Goal: Information Seeking & Learning: Learn about a topic

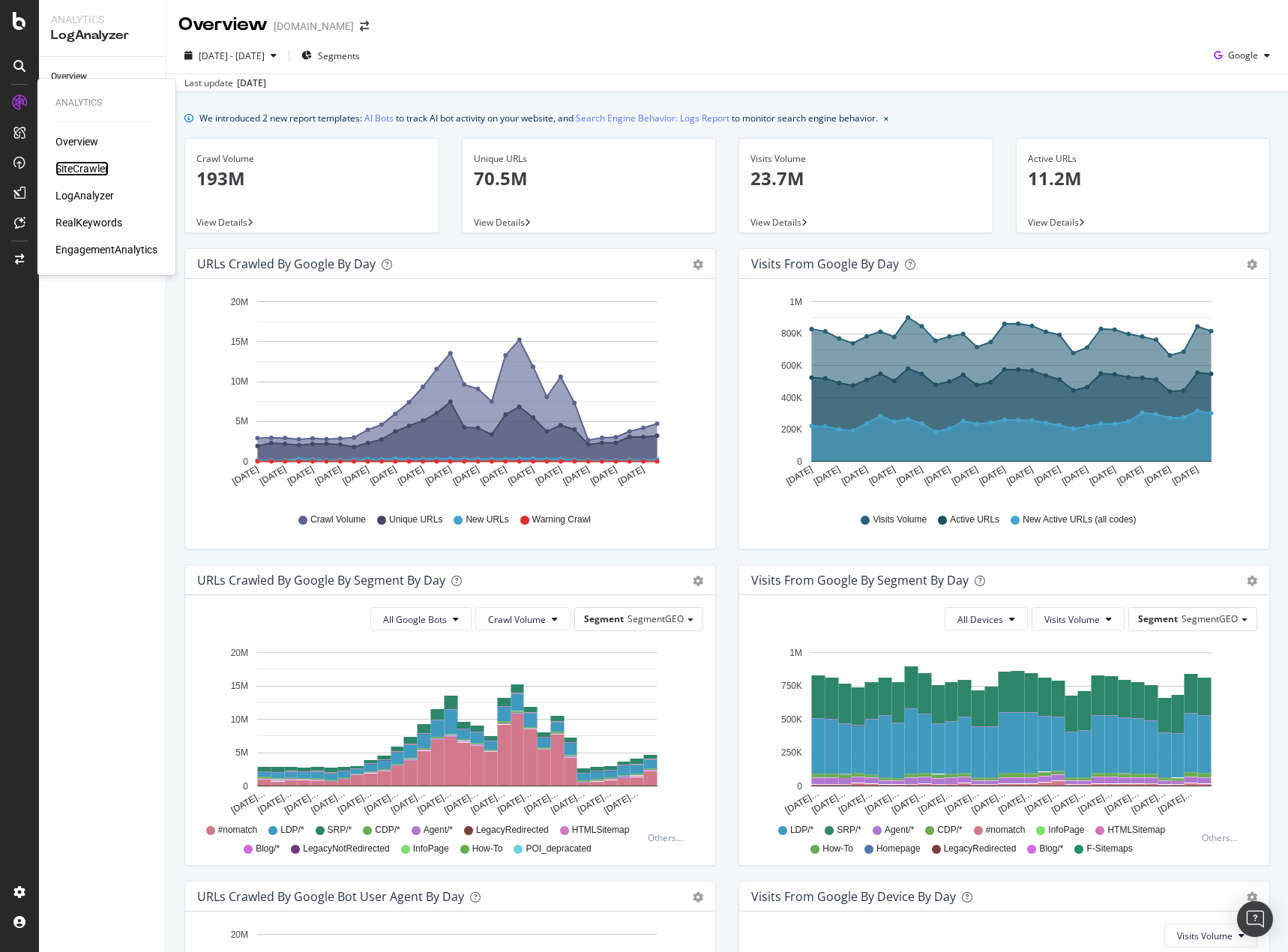
click at [89, 164] on div "SiteCrawler" at bounding box center [81, 169] width 53 height 15
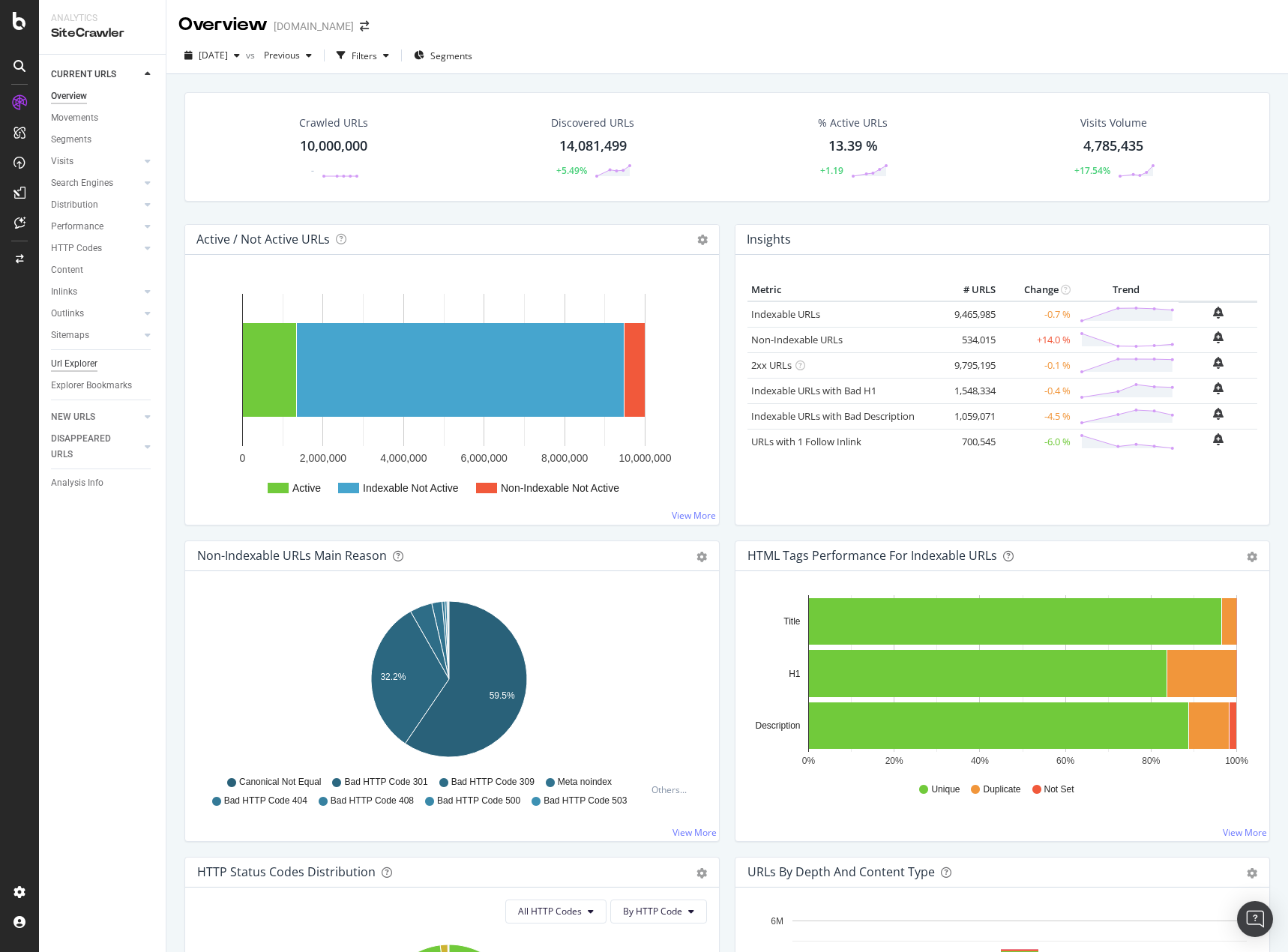
click at [80, 357] on div "Url Explorer" at bounding box center [74, 363] width 46 height 15
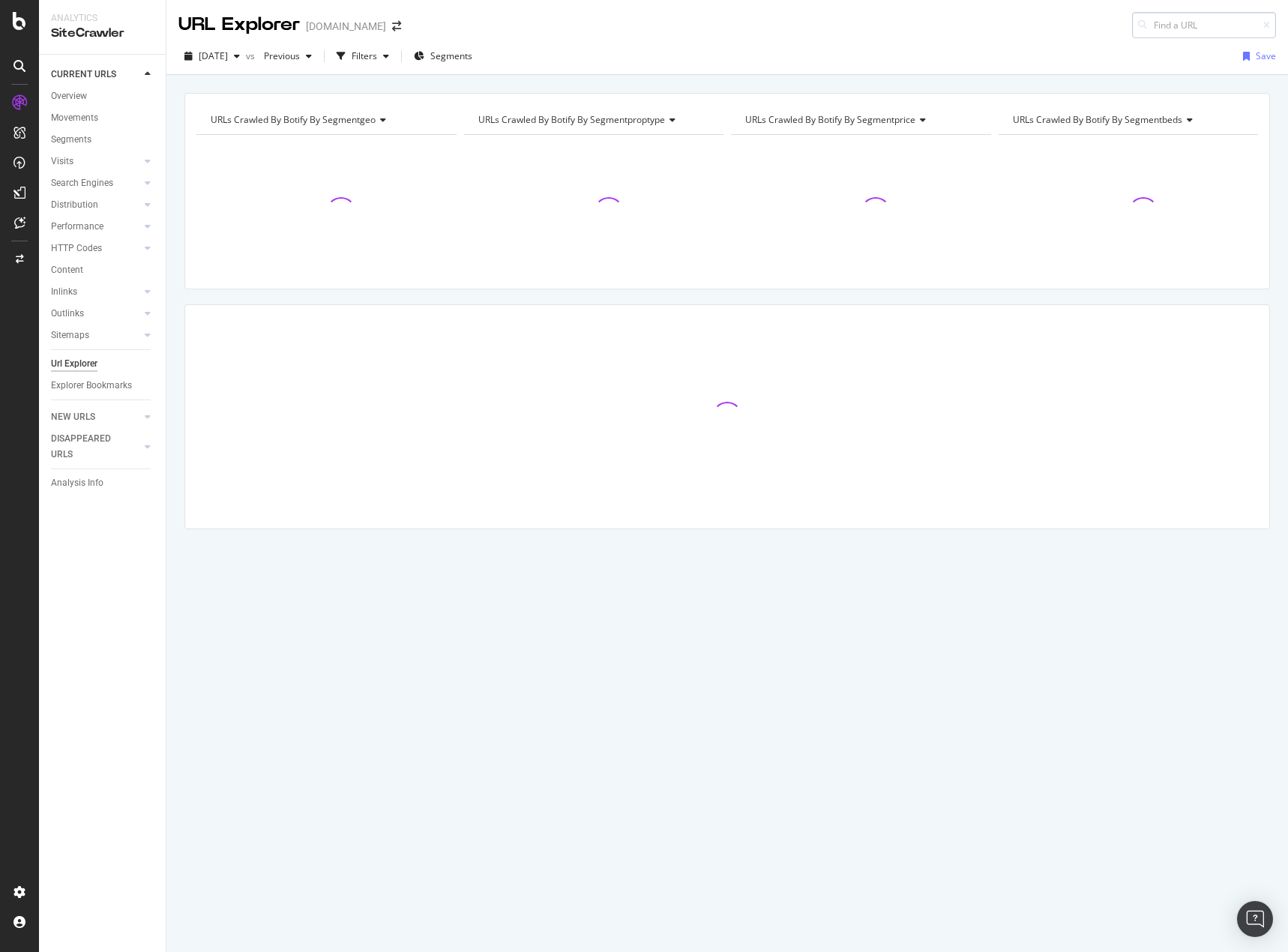
click at [1173, 37] on input at bounding box center [1203, 25] width 144 height 26
click at [1179, 28] on input at bounding box center [1203, 25] width 144 height 26
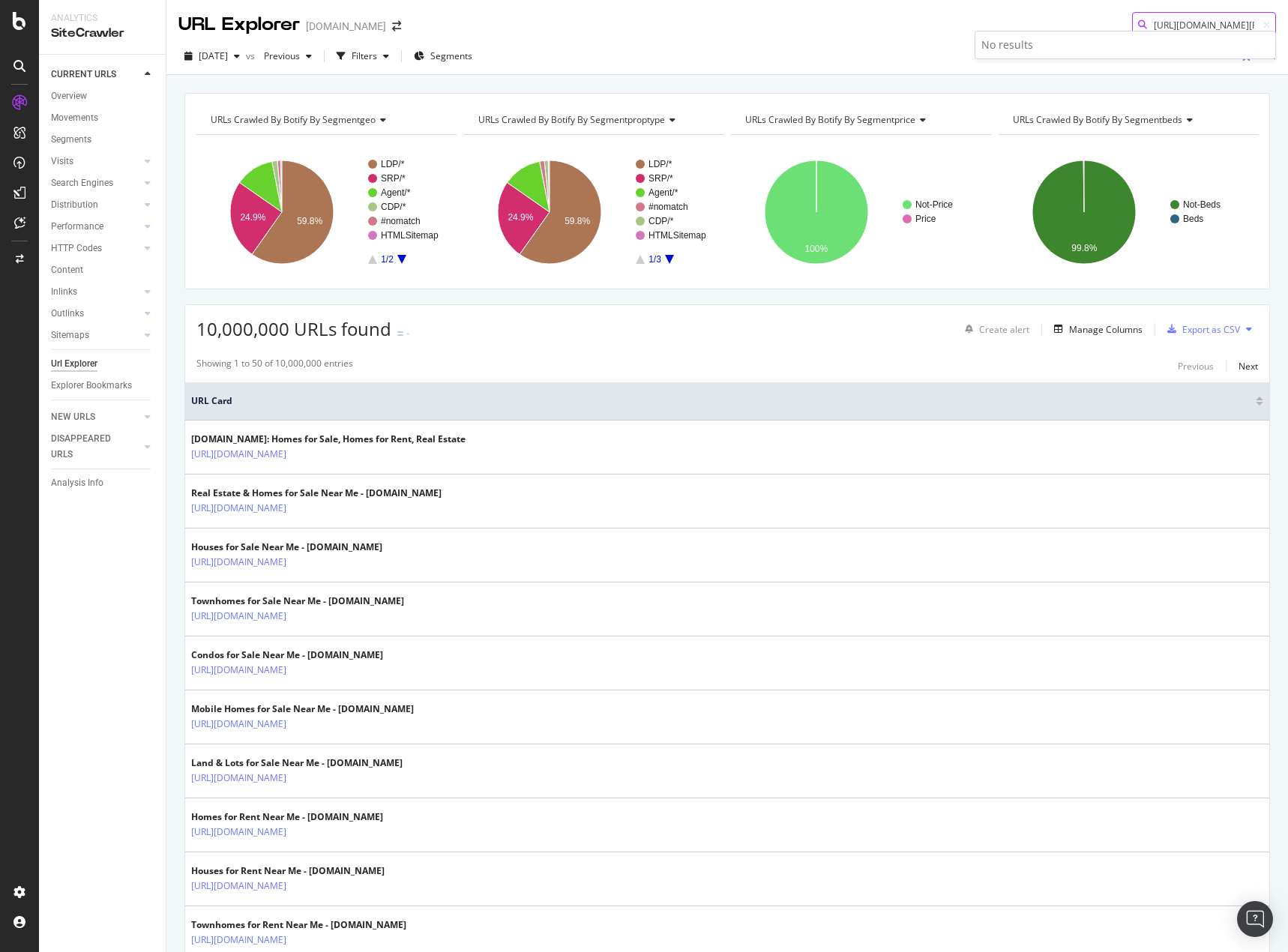
click at [1169, 28] on input "https://www.homes.com/ainsworth-wi/" at bounding box center [1203, 25] width 144 height 26
click at [1170, 28] on input "https://www.homes.com/ainsworth-wi/" at bounding box center [1203, 25] width 144 height 26
paste input "del-ok"
click at [1182, 21] on input "https://www.homes.com/adel-ok/" at bounding box center [1203, 25] width 144 height 26
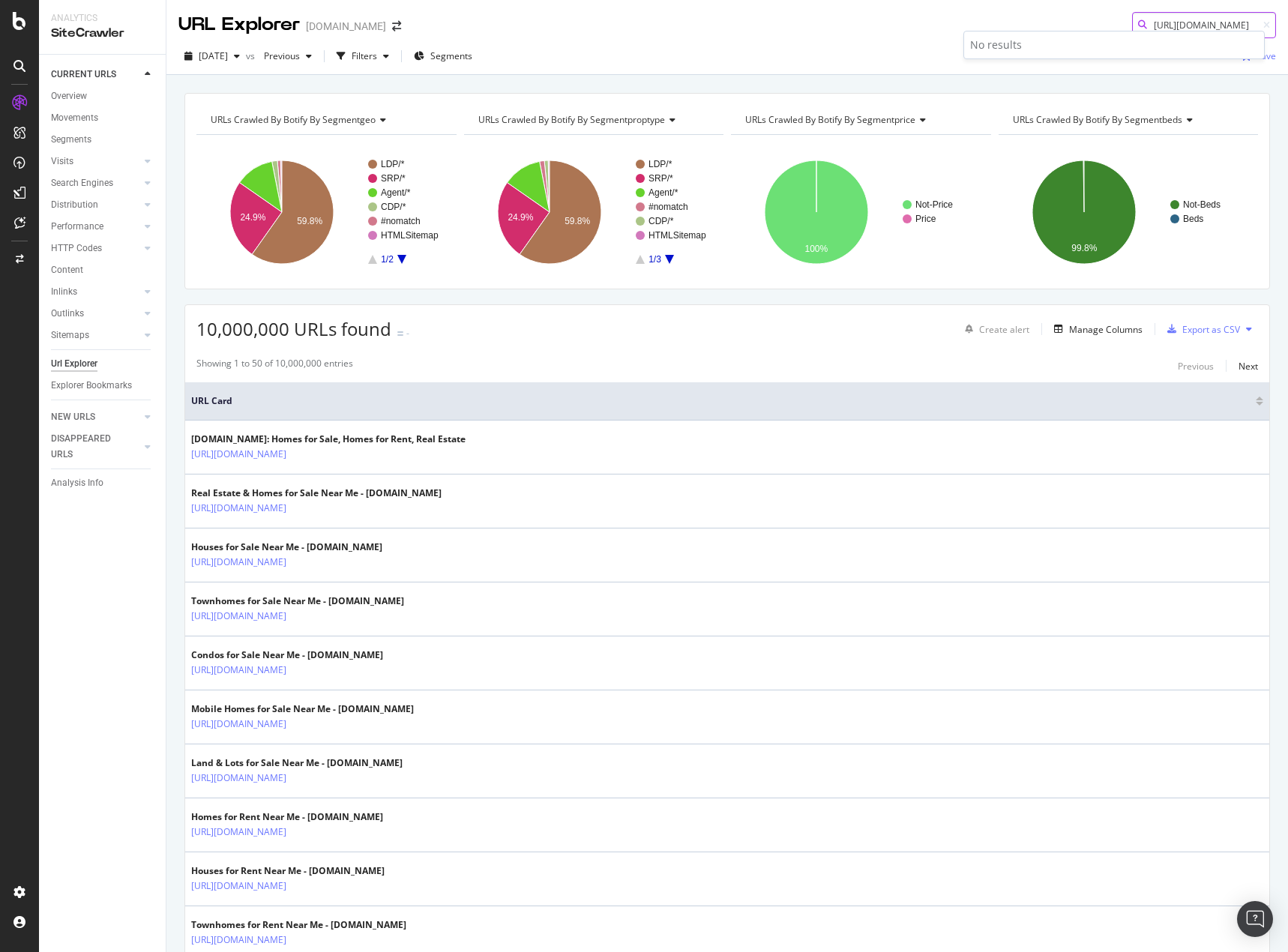
click at [1182, 21] on input "https://www.homes.com/adel-ok/" at bounding box center [1203, 25] width 144 height 26
paste input "spanish-lake-mo"
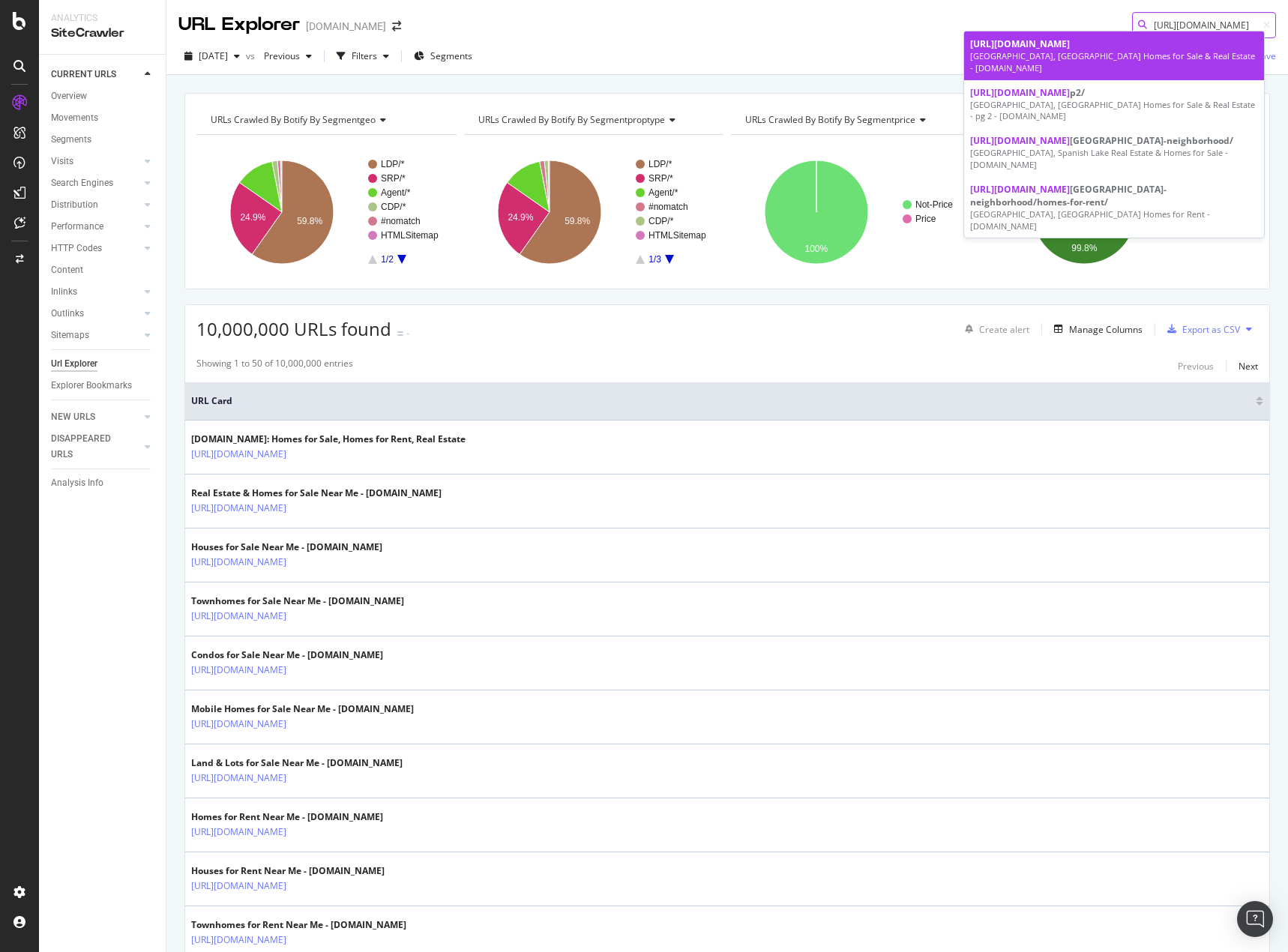
type input "https://www.homes.com/spanish-lake-mo/"
click at [1070, 45] on span "https://www.homes.com/spanish-lake-mo/" at bounding box center [1021, 44] width 100 height 13
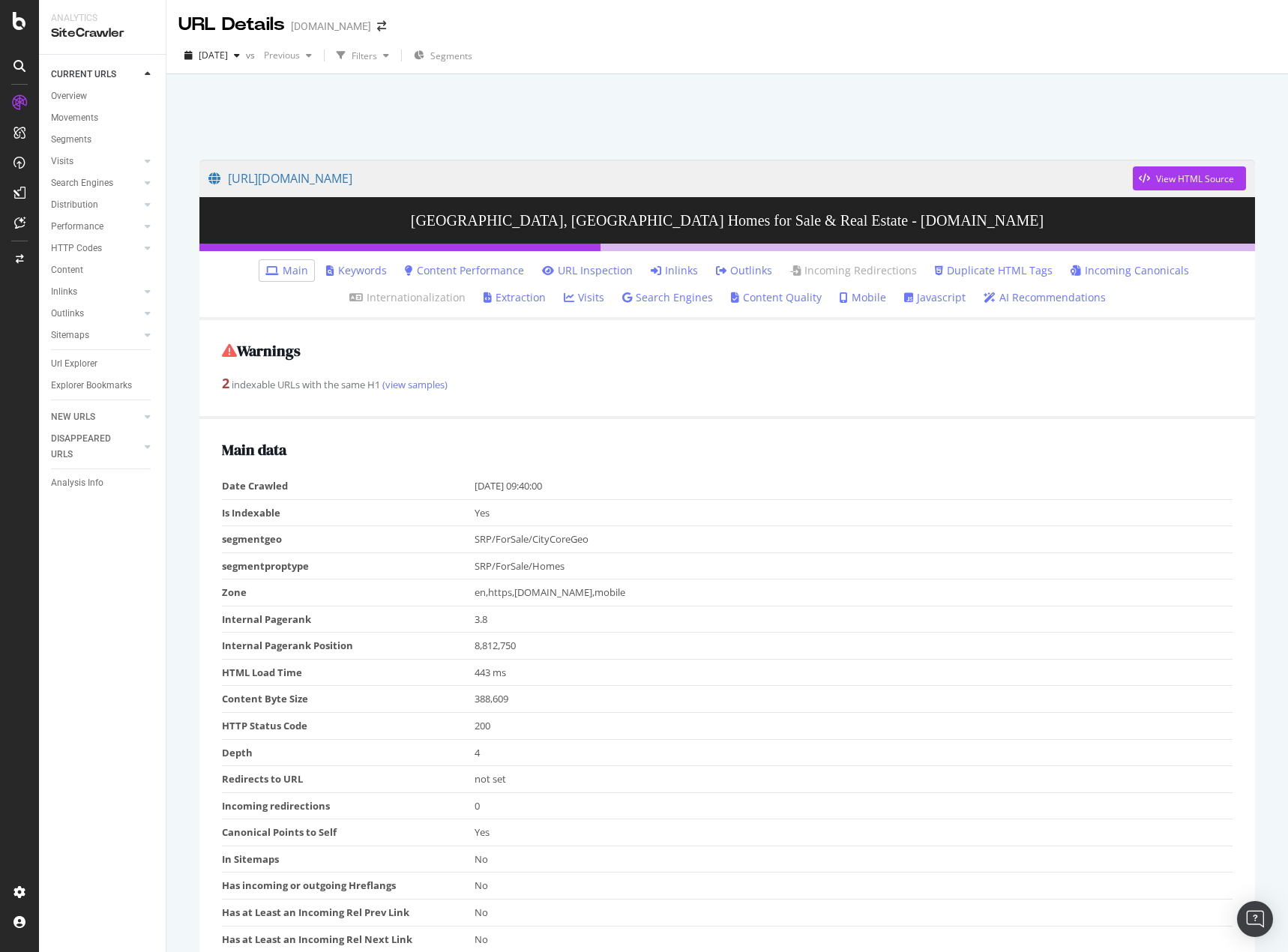
click at [670, 269] on link "Inlinks" at bounding box center [674, 270] width 47 height 15
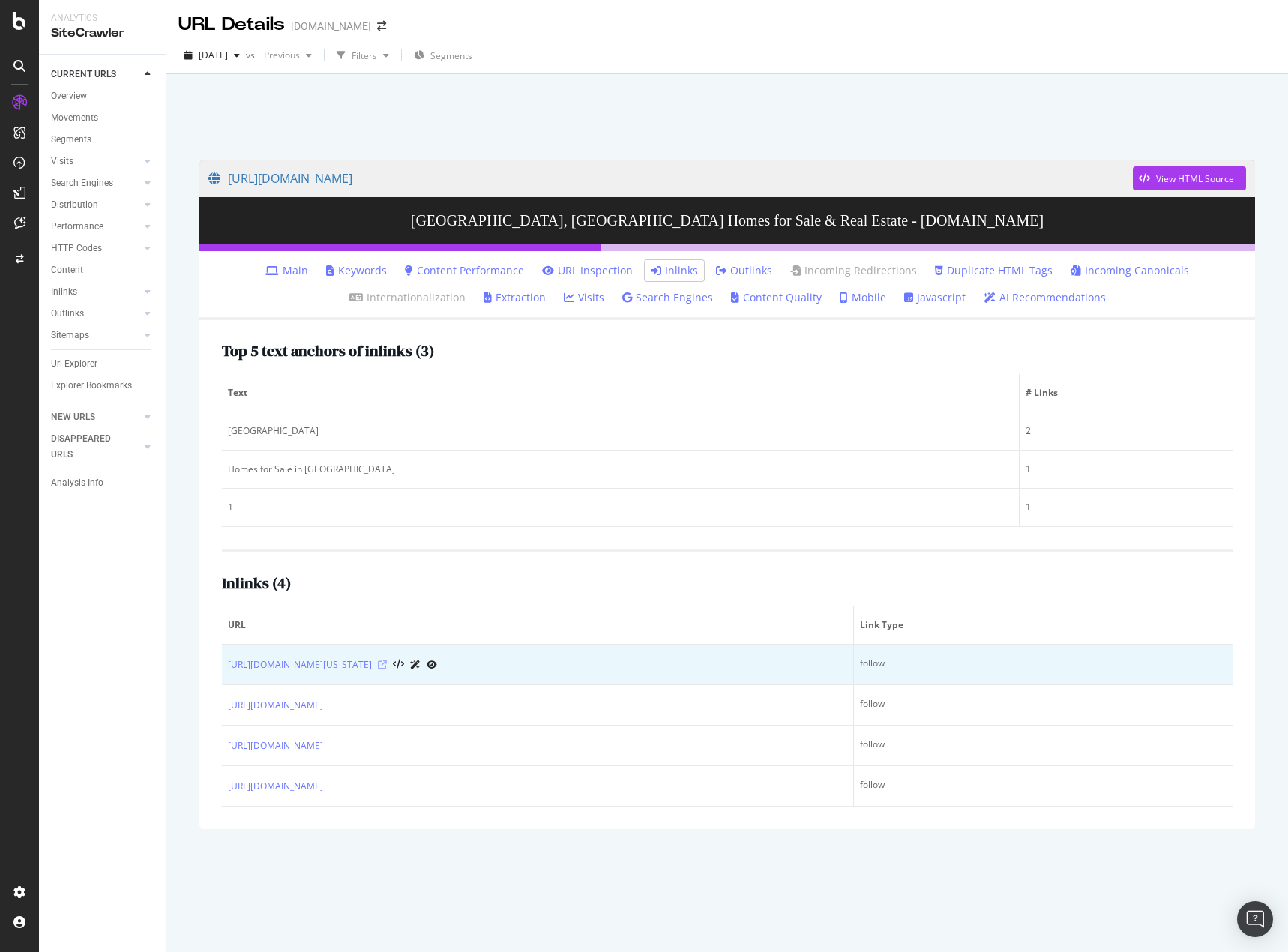
click at [387, 665] on icon at bounding box center [383, 665] width 9 height 9
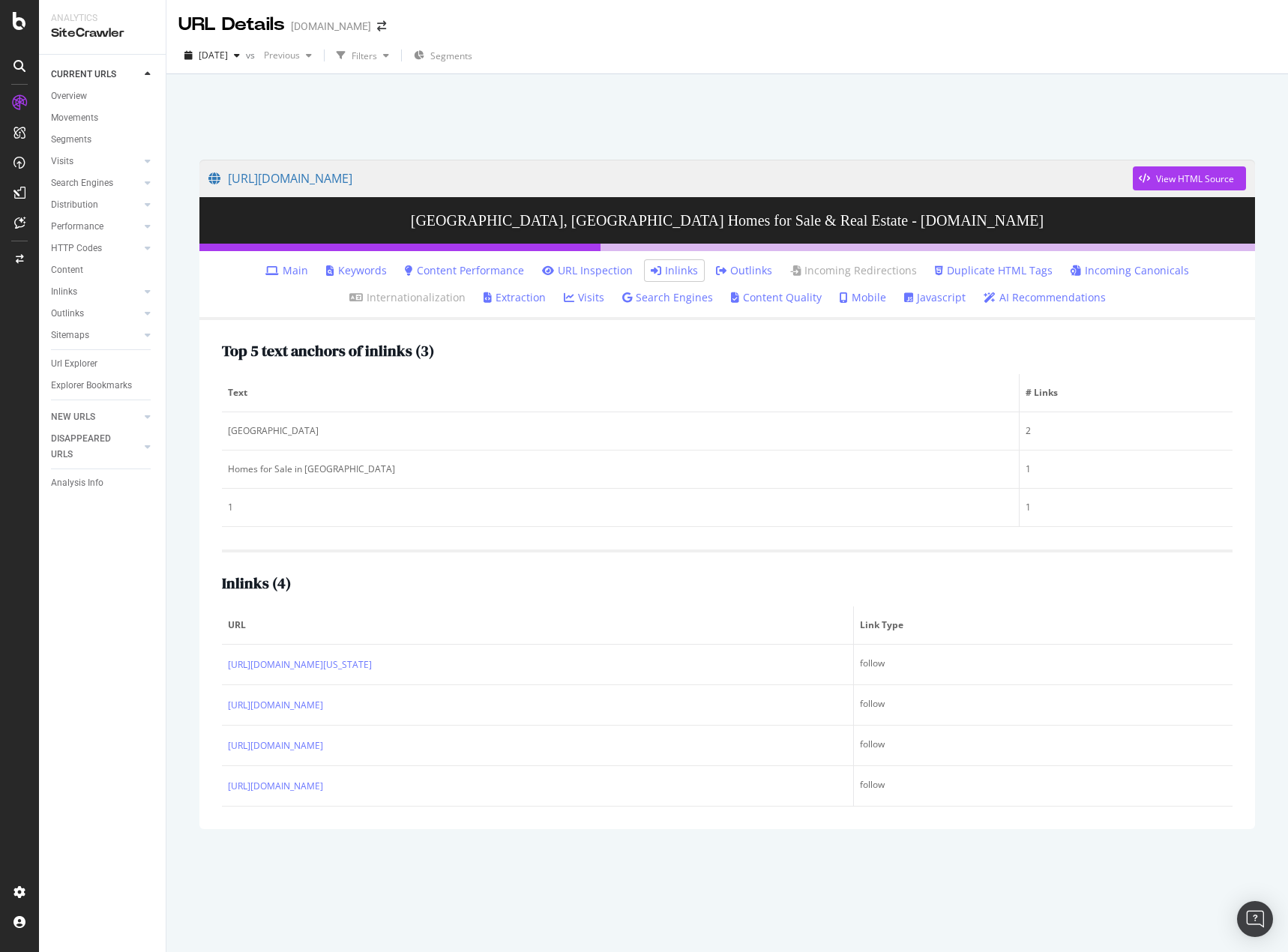
click at [104, 754] on div "CURRENT URLS Overview Movements Segments Visits Analysis Orphan URLs Search Eng…" at bounding box center [102, 503] width 127 height 897
